Goal: Obtain resource: Download file/media

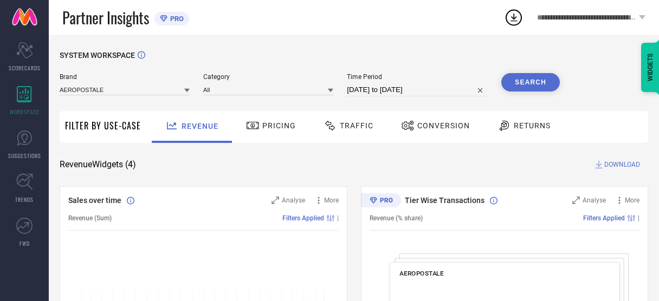
click at [85, 88] on input at bounding box center [125, 89] width 130 height 11
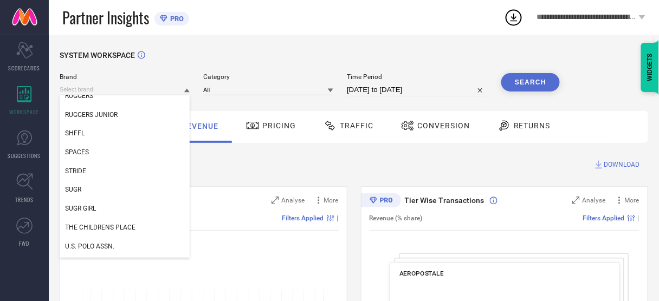
scroll to position [496, 0]
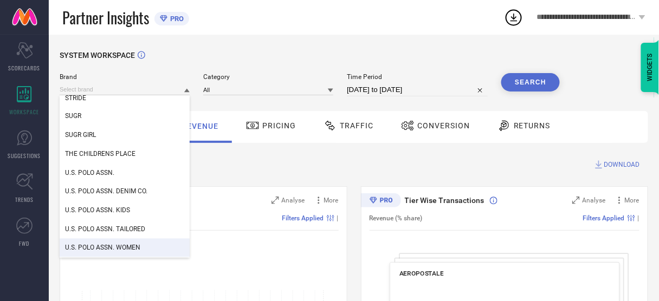
click at [82, 254] on div "U.S. POLO ASSN. WOMEN" at bounding box center [125, 248] width 130 height 18
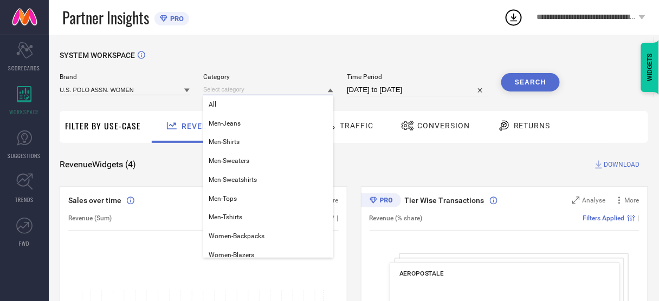
click at [234, 90] on input at bounding box center [268, 89] width 130 height 11
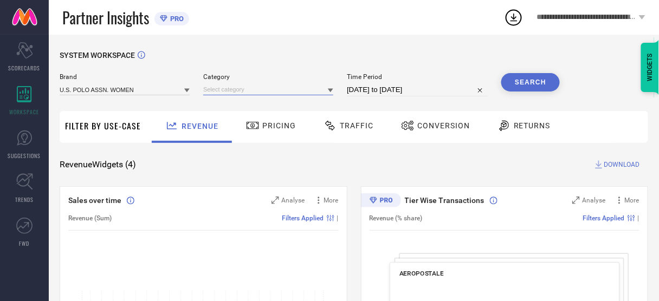
click at [234, 90] on input at bounding box center [268, 89] width 130 height 11
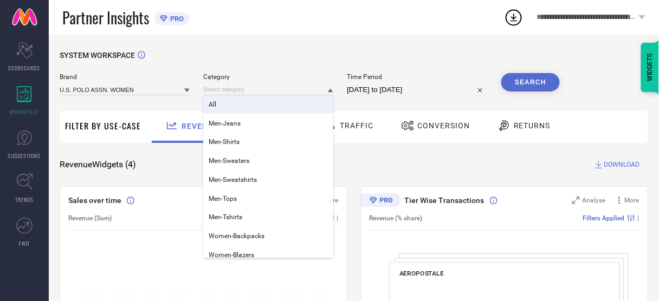
click at [234, 102] on div "All" at bounding box center [268, 104] width 130 height 18
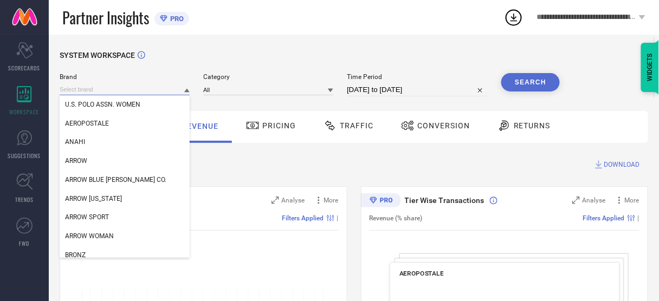
click at [146, 94] on input at bounding box center [125, 89] width 130 height 11
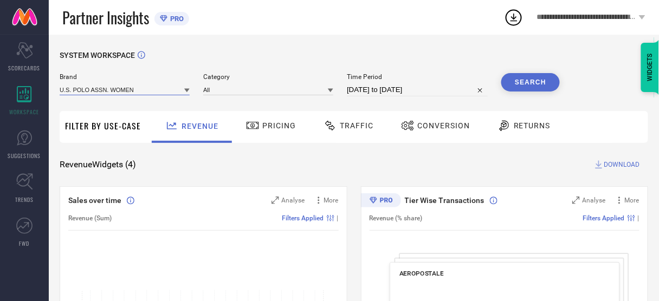
click at [146, 94] on input at bounding box center [125, 89] width 130 height 11
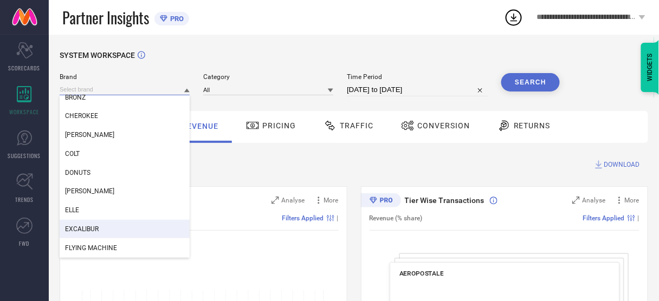
scroll to position [167, 0]
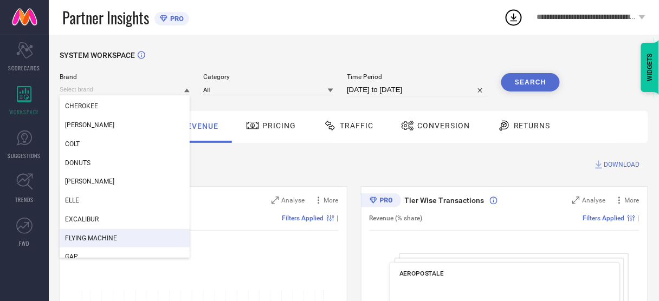
click at [132, 233] on div "FLYING MACHINE" at bounding box center [125, 238] width 130 height 18
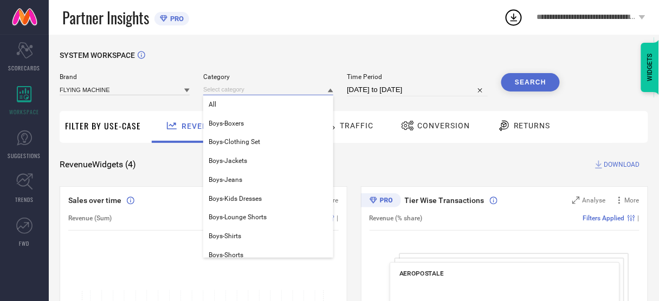
click at [243, 94] on input at bounding box center [268, 89] width 130 height 11
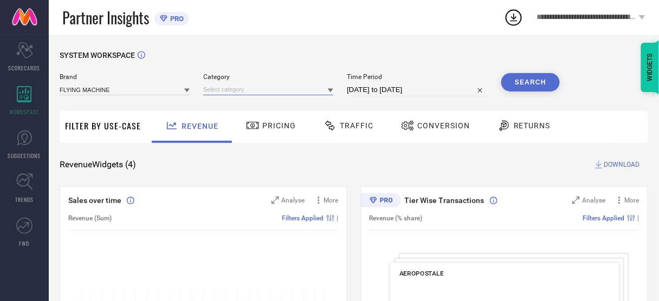
click at [243, 94] on input at bounding box center [268, 89] width 130 height 11
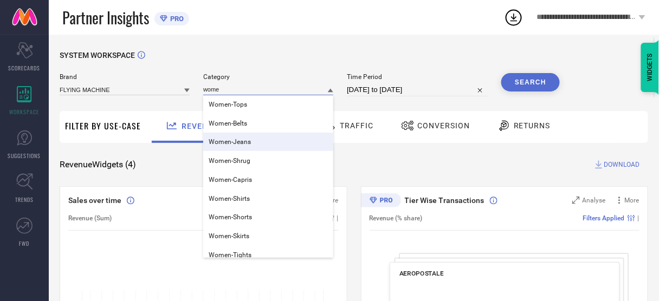
type input "wome"
click at [244, 146] on span "Women-Jeans" at bounding box center [230, 142] width 42 height 8
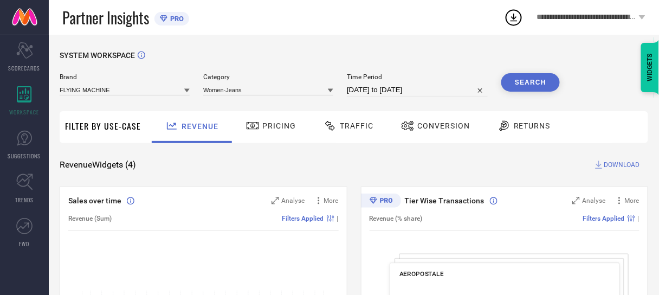
select select "7"
select select "2025"
select select "8"
select select "2025"
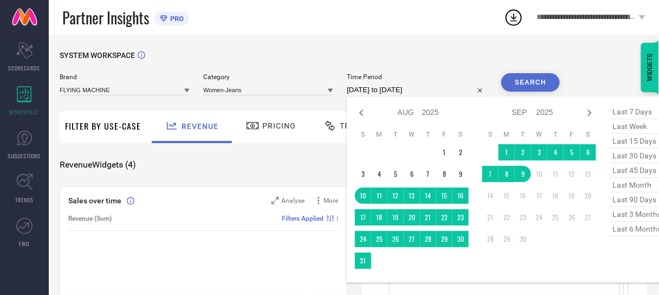
click at [396, 90] on input "[DATE] to [DATE]" at bounding box center [417, 89] width 141 height 13
click at [505, 153] on td "1" at bounding box center [506, 152] width 16 height 16
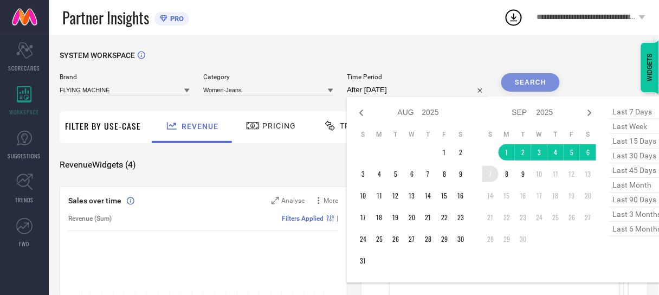
type input "[DATE] to [DATE]"
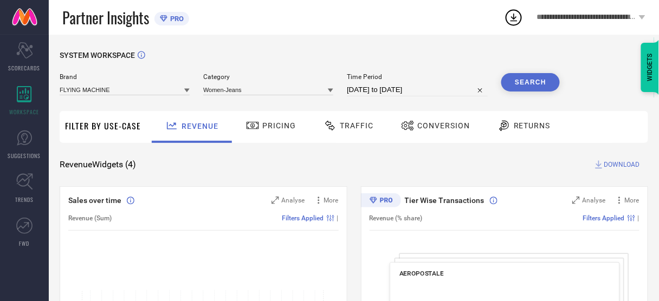
click at [518, 80] on button "Search" at bounding box center [530, 82] width 59 height 18
click at [432, 134] on div "Conversion" at bounding box center [435, 125] width 74 height 18
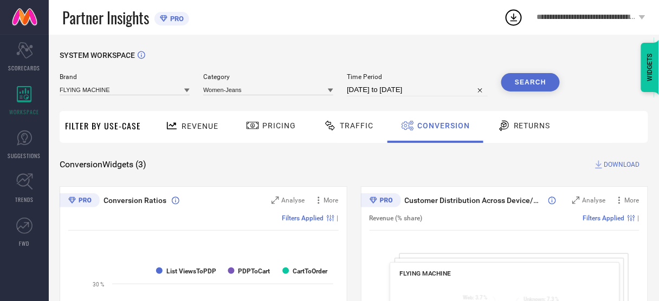
click at [630, 164] on span "DOWNLOAD" at bounding box center [622, 164] width 36 height 11
